Goal: Navigation & Orientation: Understand site structure

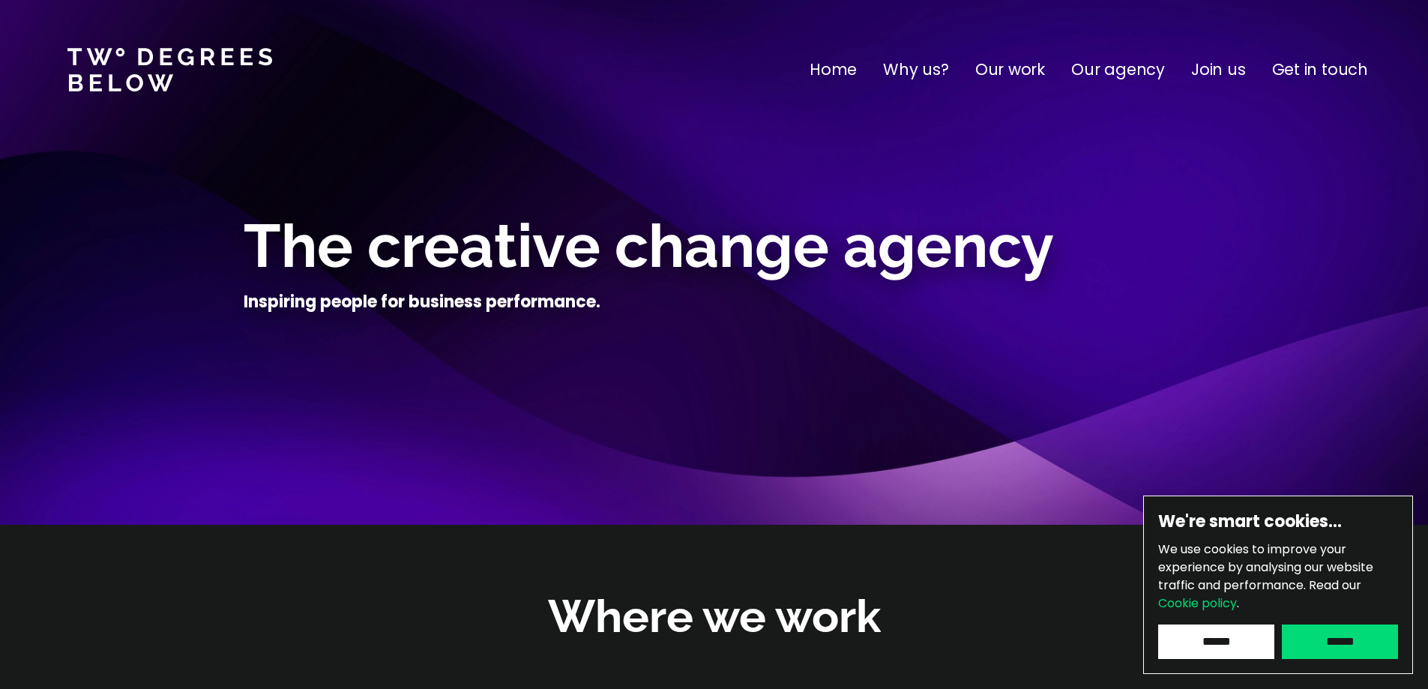
click at [1217, 76] on p "Join us" at bounding box center [1218, 70] width 55 height 24
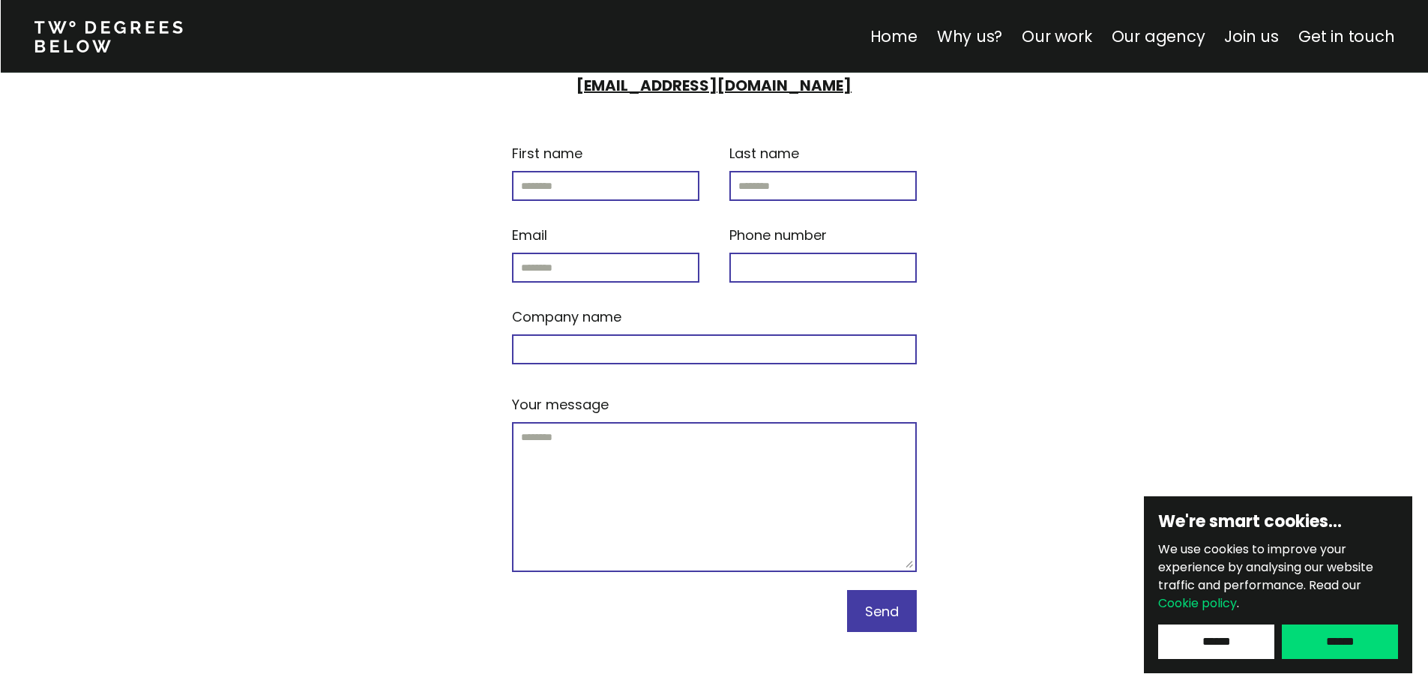
scroll to position [6545, 0]
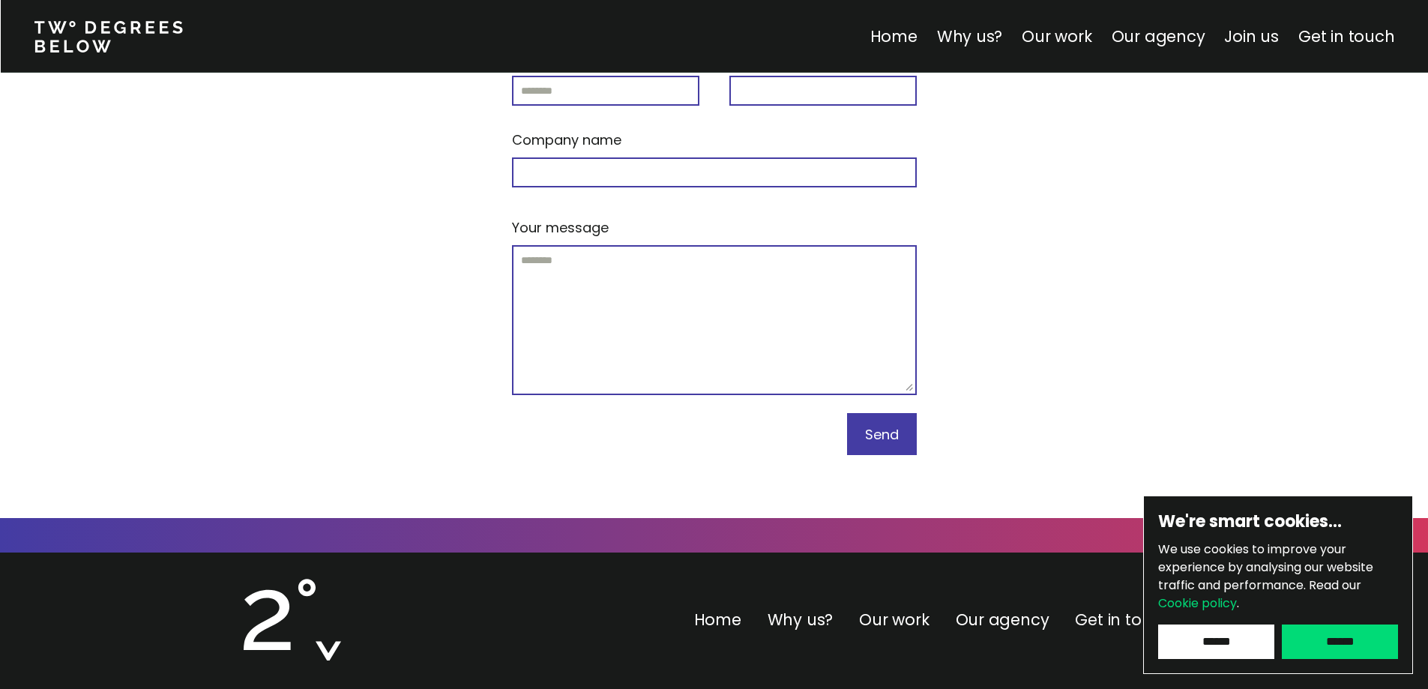
click at [1089, 609] on link "Get in touch" at bounding box center [1123, 620] width 96 height 22
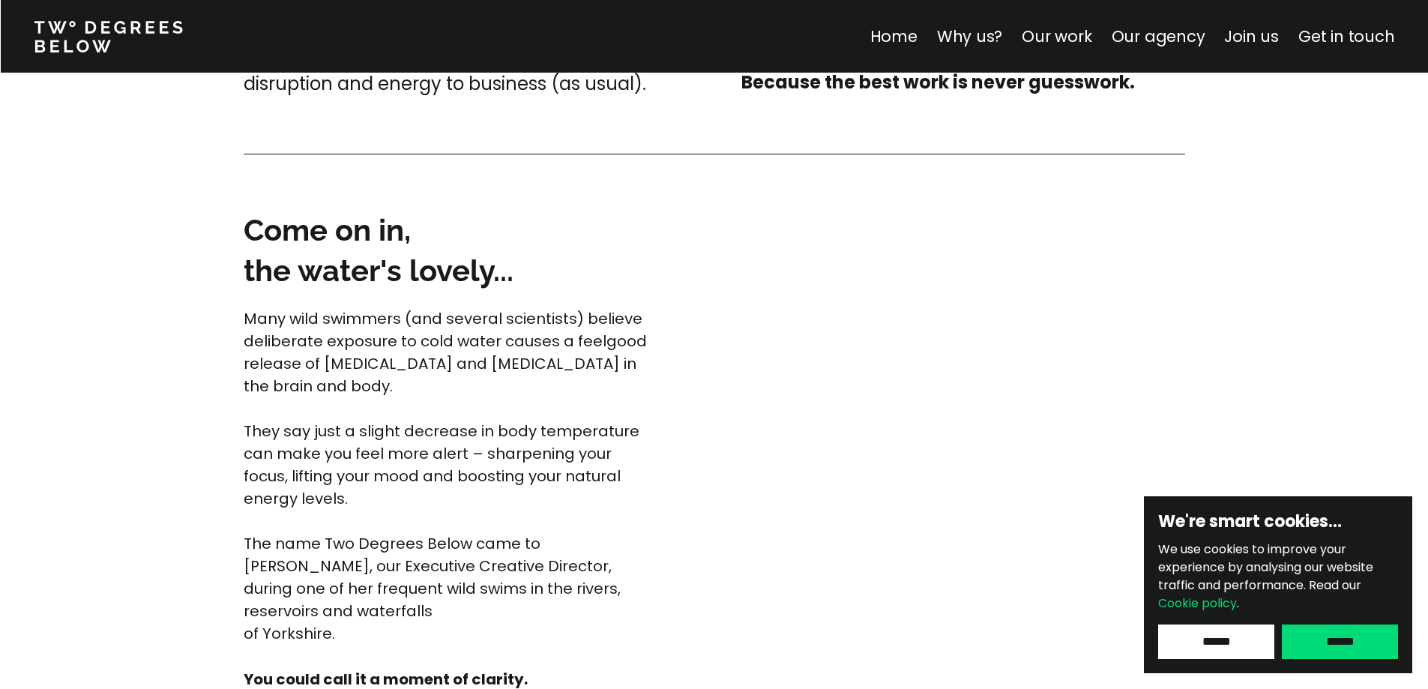
scroll to position [3472, 0]
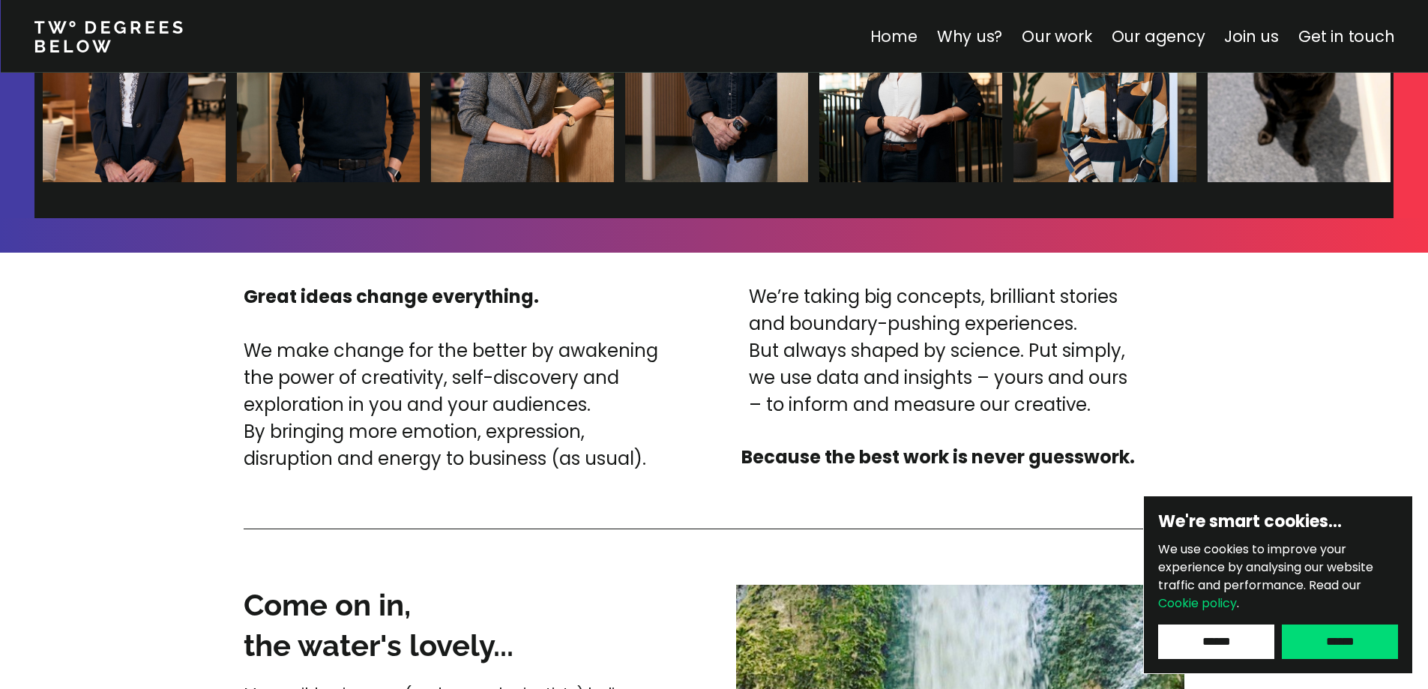
click at [917, 34] on link "Home" at bounding box center [892, 36] width 47 height 22
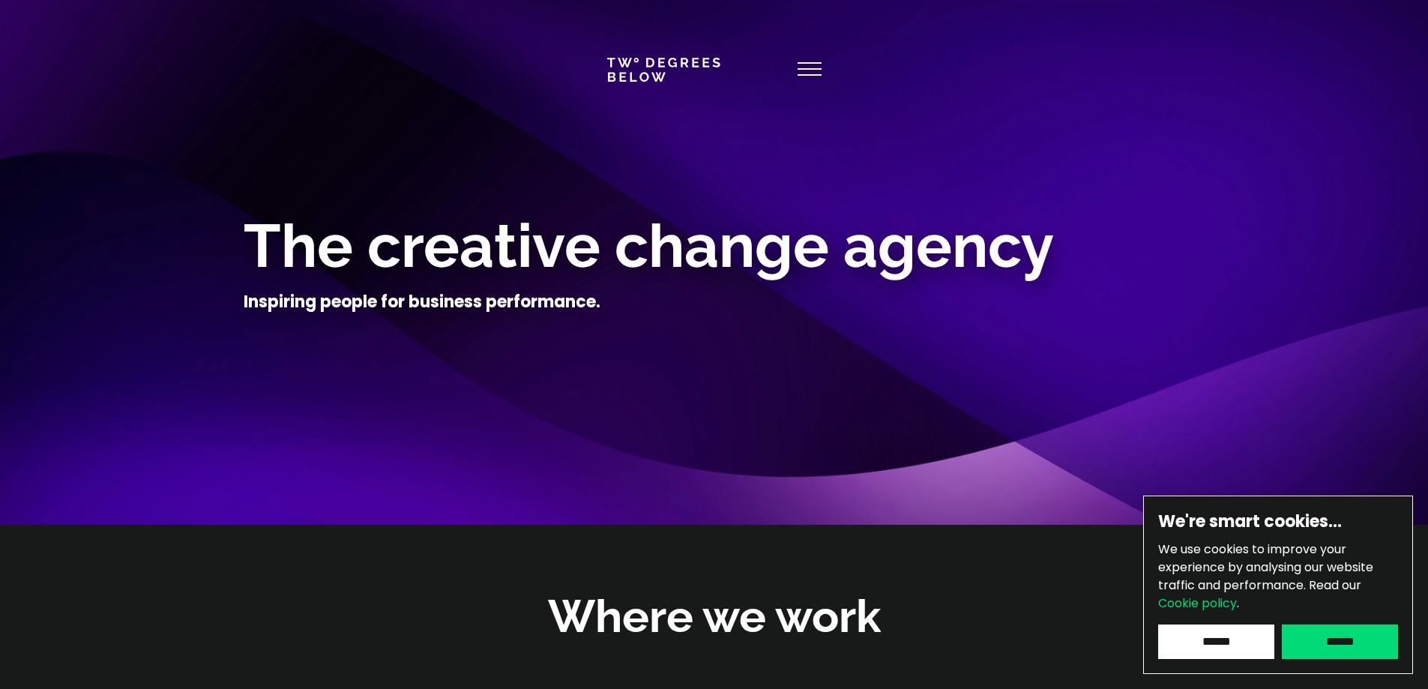
click at [809, 70] on use at bounding box center [809, 69] width 24 height 12
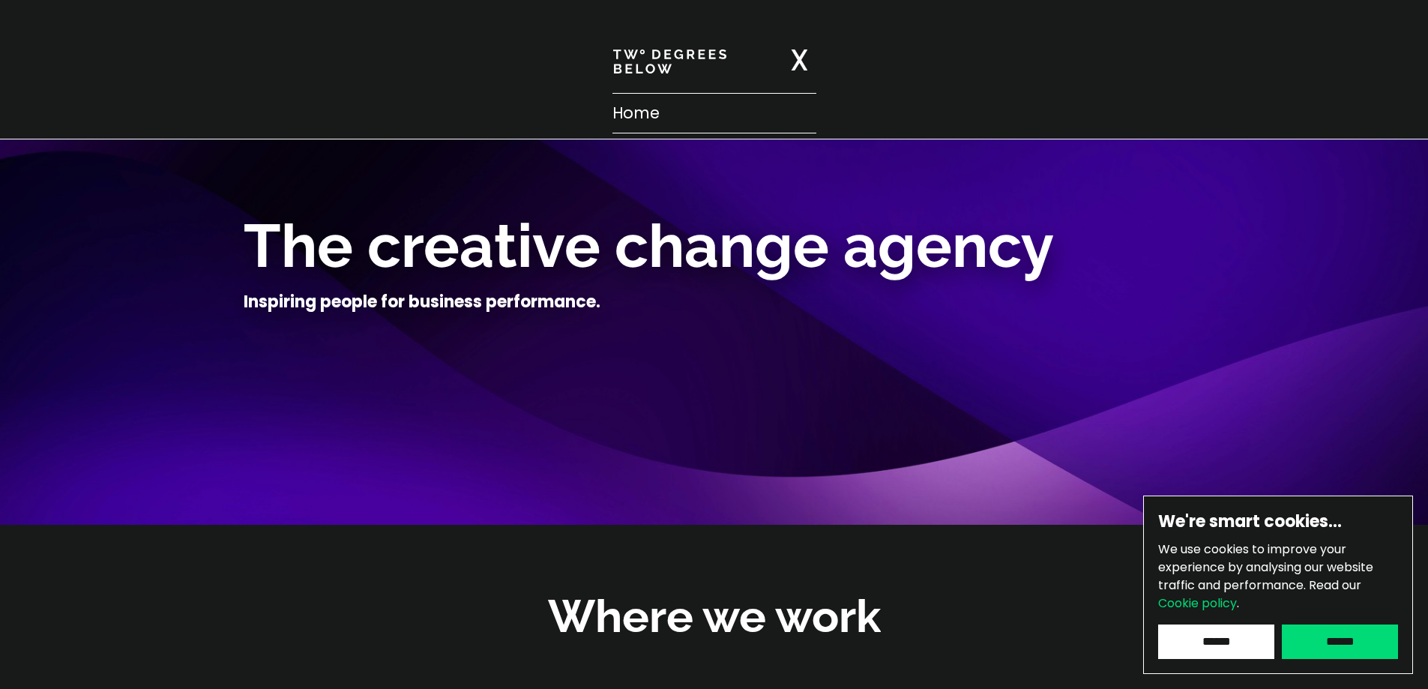
click at [795, 61] on img at bounding box center [799, 59] width 16 height 21
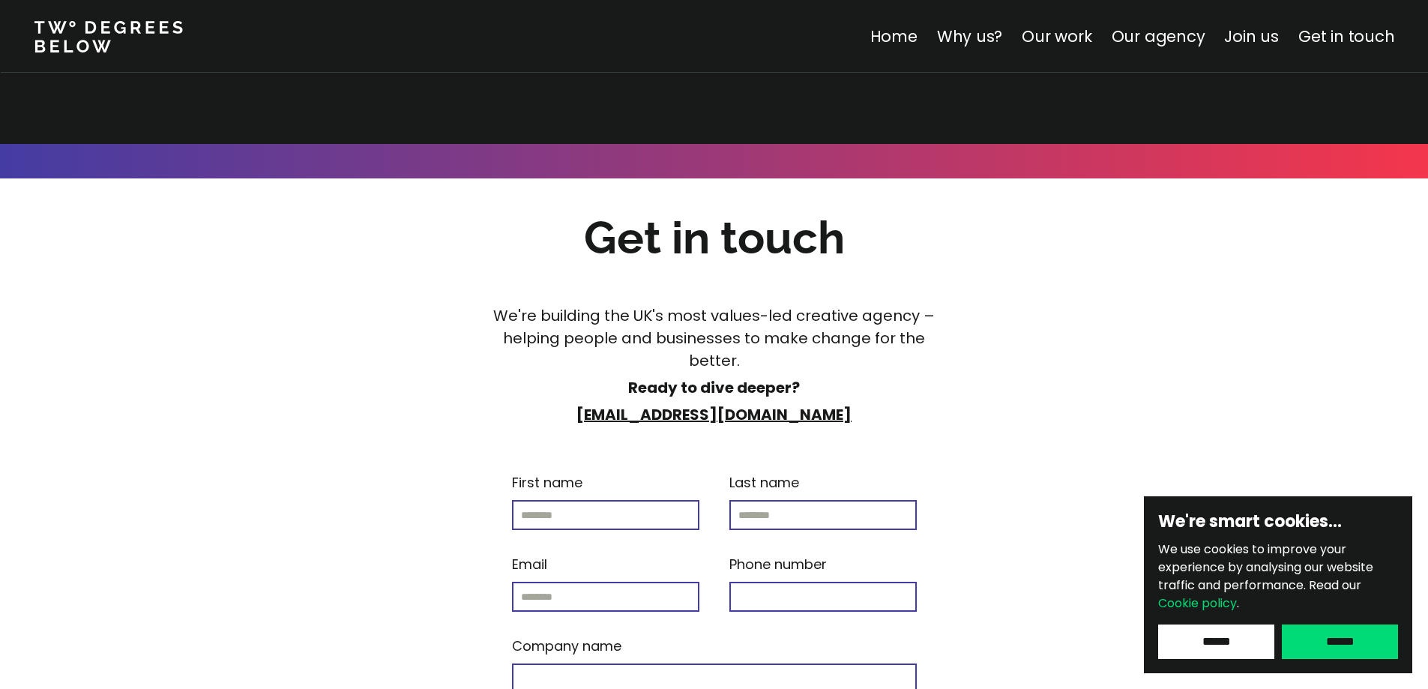
scroll to position [5319, 0]
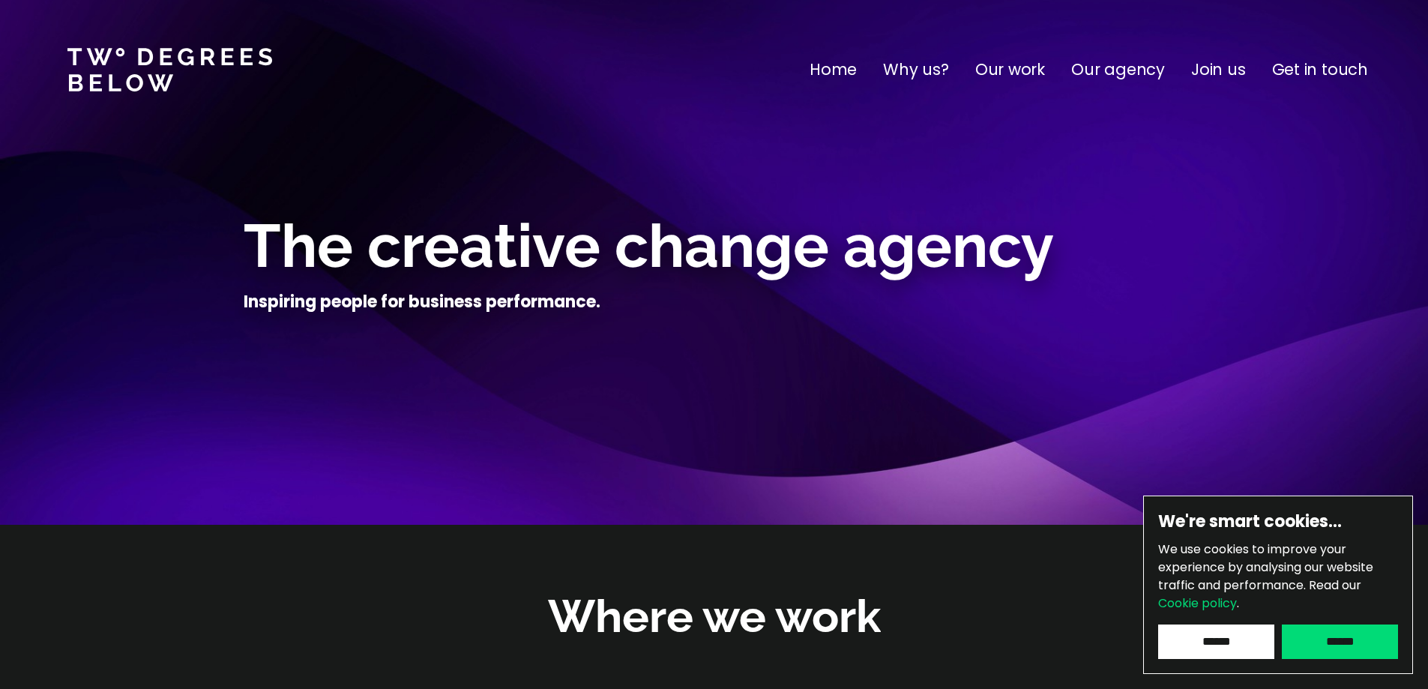
click at [929, 64] on p "Why us?" at bounding box center [916, 70] width 66 height 24
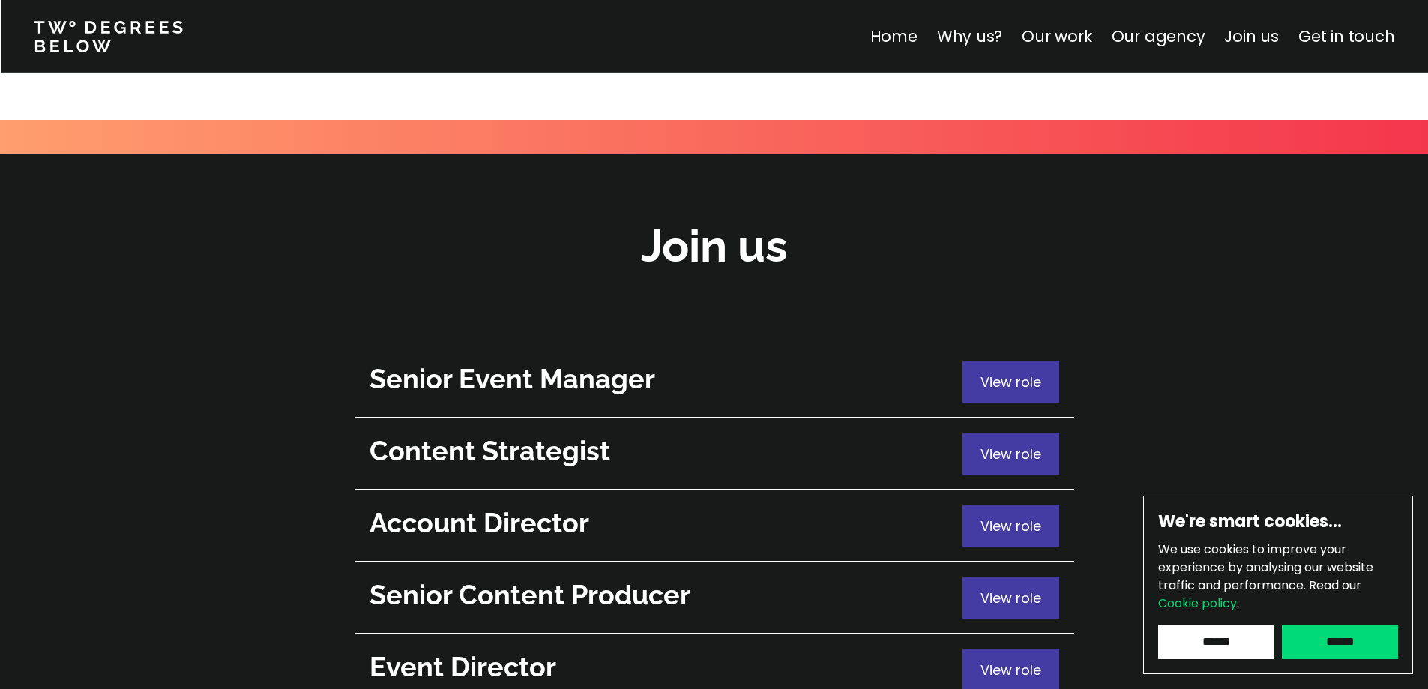
scroll to position [5321, 0]
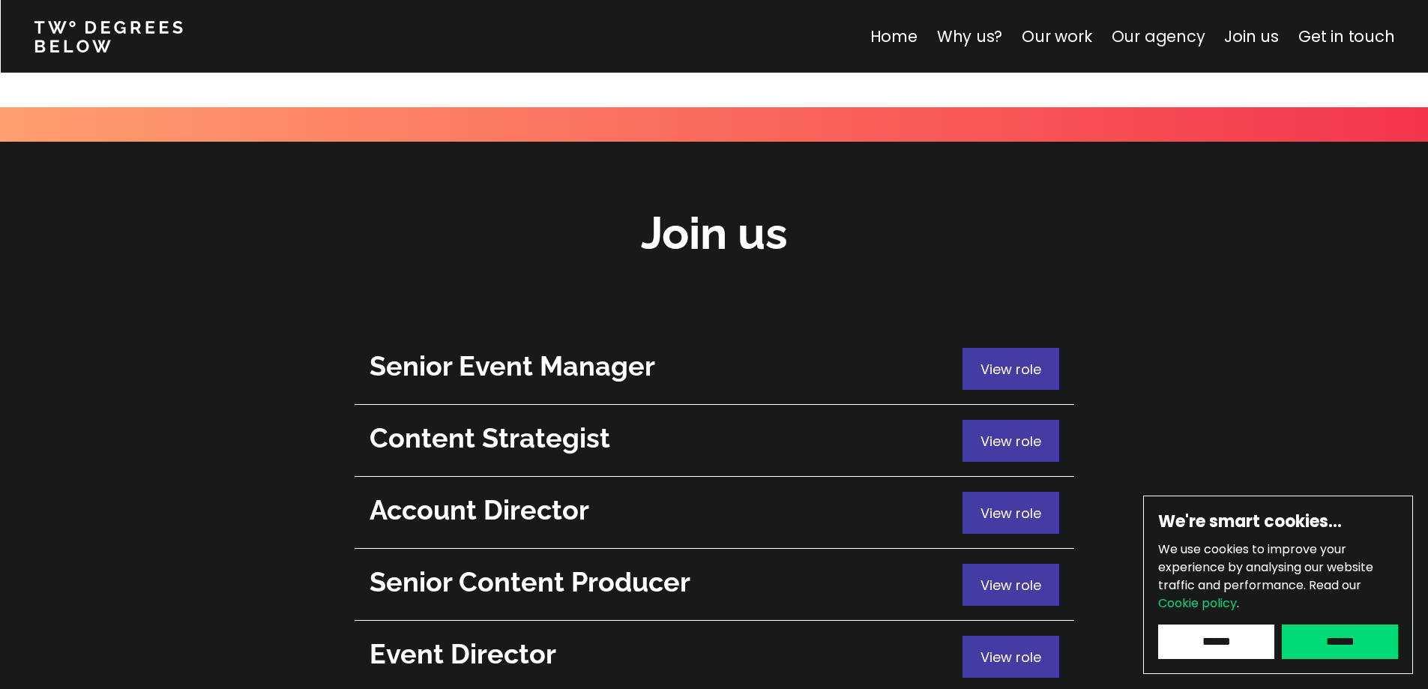
click at [1160, 38] on link "Our agency" at bounding box center [1158, 36] width 94 height 22
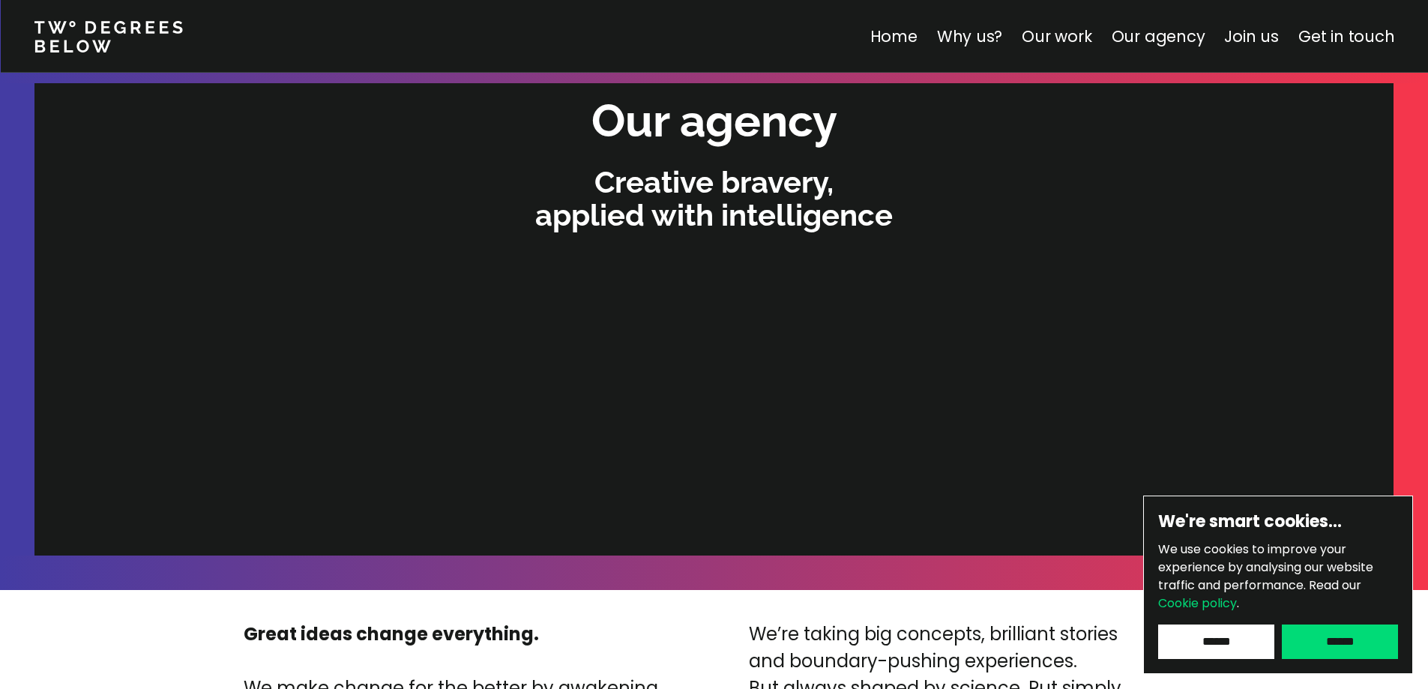
scroll to position [3109, 0]
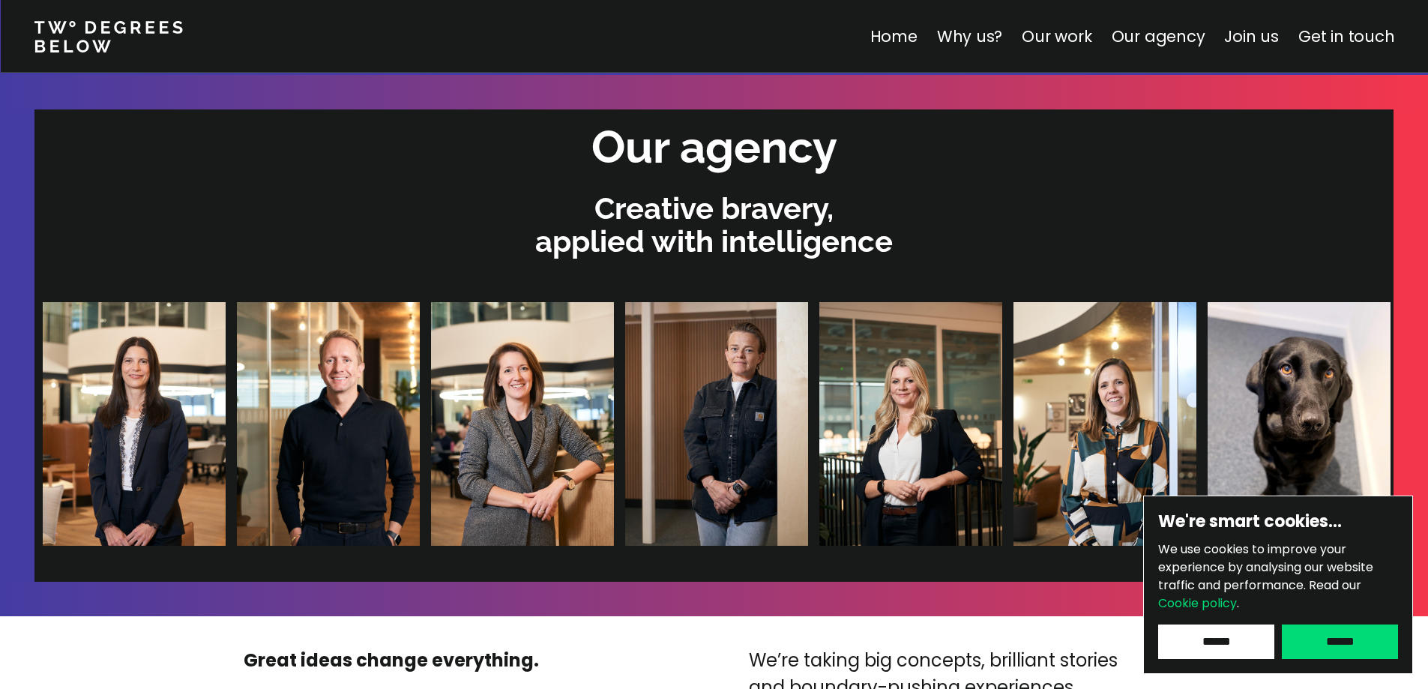
click at [1155, 415] on div at bounding box center [1007, 424] width 1930 height 244
click at [1207, 427] on img at bounding box center [1298, 424] width 183 height 244
click at [902, 417] on div at bounding box center [1005, 424] width 1930 height 244
click at [88, 37] on link at bounding box center [117, 36] width 167 height 35
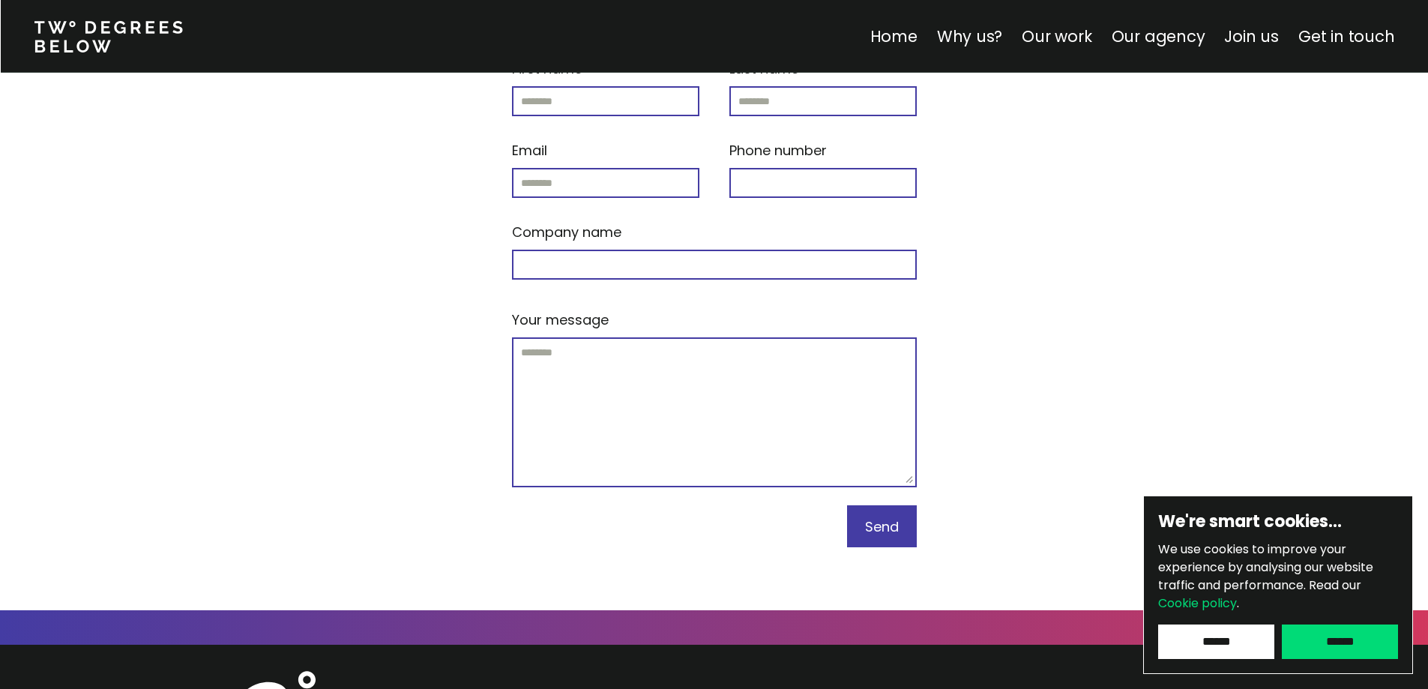
scroll to position [6545, 0]
